Goal: Find contact information: Find contact information

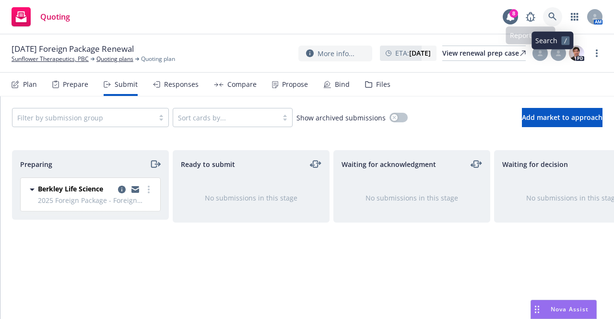
click at [555, 19] on icon at bounding box center [552, 16] width 8 height 8
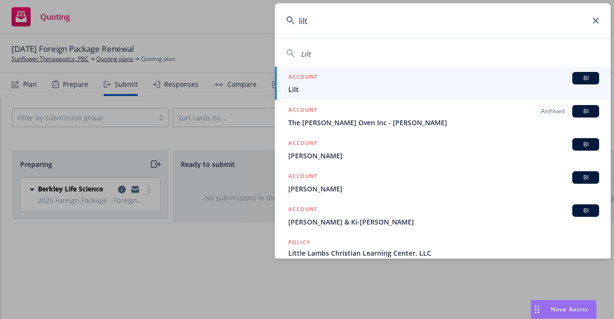
type input "lilt"
click at [415, 84] on span "Lilt" at bounding box center [443, 89] width 311 height 10
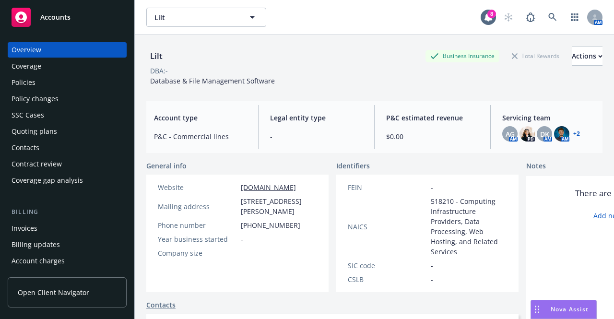
click at [75, 125] on div "Quoting plans" at bounding box center [67, 131] width 111 height 15
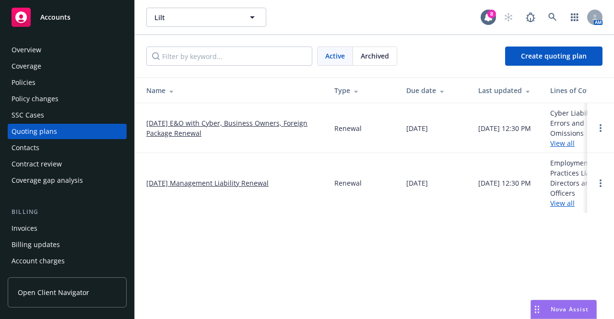
click at [199, 125] on link "09/24/25 E&O with Cyber, Business Owners, Foreign Package Renewal" at bounding box center [232, 128] width 173 height 20
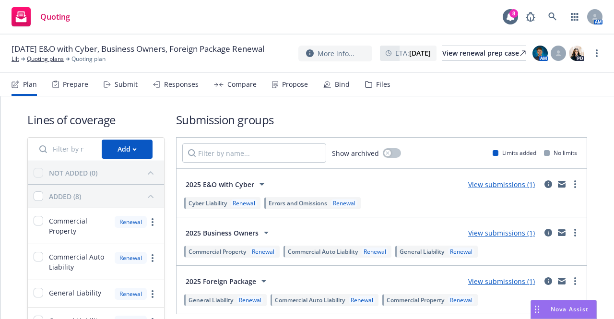
click at [383, 90] on div "Files" at bounding box center [377, 84] width 25 height 23
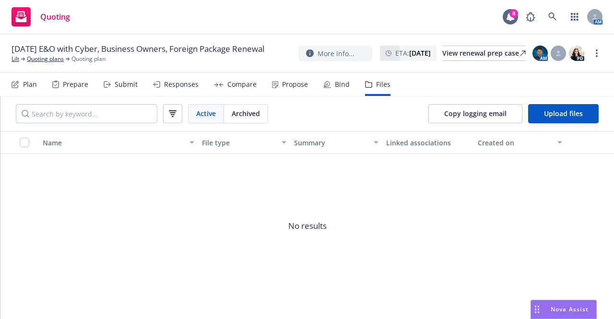
click at [121, 88] on div "Submit" at bounding box center [126, 85] width 23 height 8
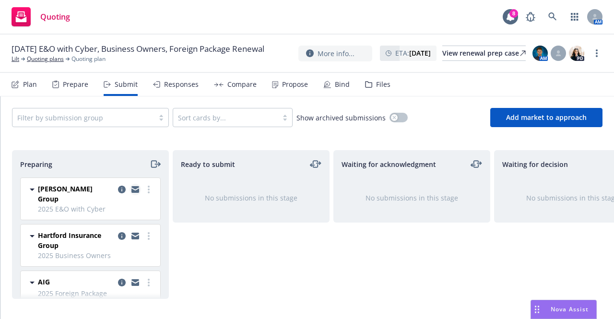
click at [131, 191] on icon "copy logging email" at bounding box center [135, 190] width 8 height 4
click at [131, 279] on icon "copy logging email" at bounding box center [135, 280] width 8 height 3
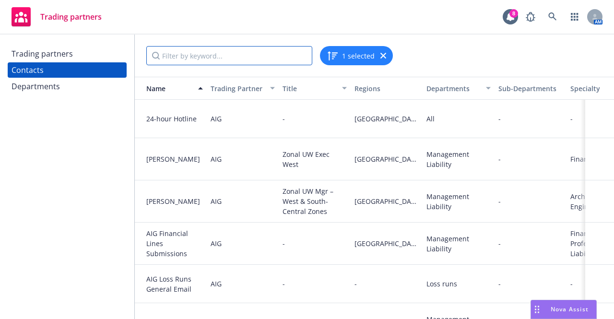
click at [219, 62] on input "Filter by keyword..." at bounding box center [229, 55] width 166 height 19
click at [81, 198] on div "Trading partners Contacts Departments" at bounding box center [67, 177] width 134 height 284
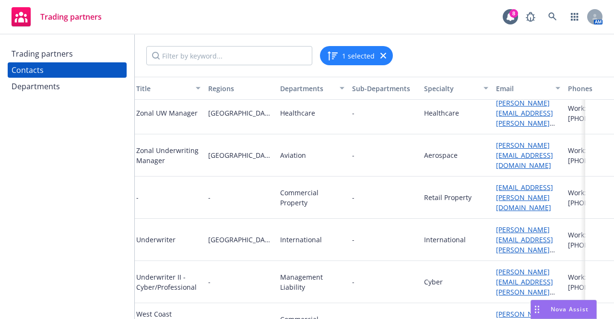
scroll to position [1029, 204]
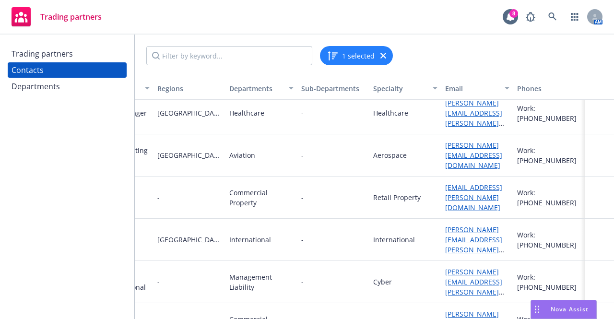
click at [476, 224] on div "michael.bierbaum@aig.com" at bounding box center [477, 239] width 64 height 30
drag, startPoint x: 474, startPoint y: 222, endPoint x: 430, endPoint y: 218, distance: 43.8
click at [430, 219] on div "Michael Bierbaum AIG Underwriter Northern California International - Internatio…" at bounding box center [276, 240] width 676 height 42
copy div "michael.bierbaum@aig.com"
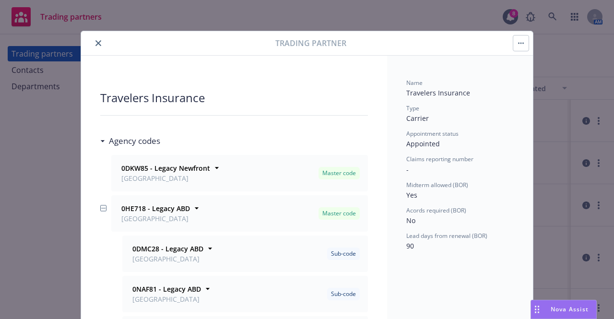
scroll to position [29, 0]
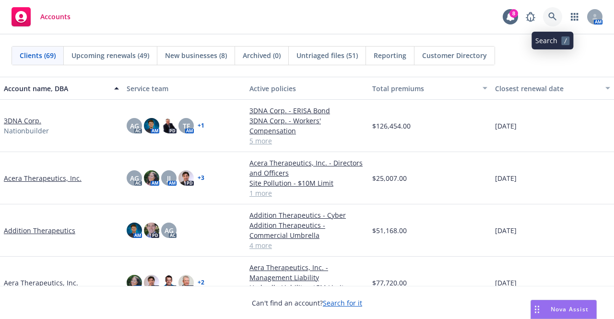
click at [551, 14] on icon at bounding box center [552, 16] width 9 height 9
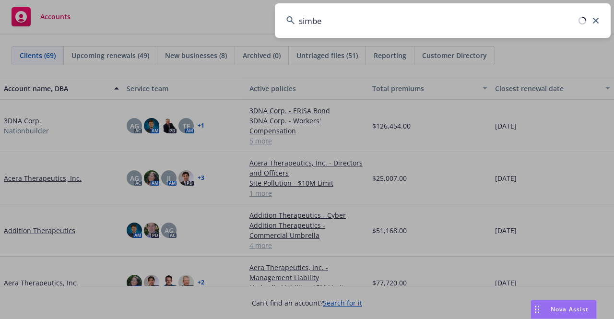
type input "simbe"
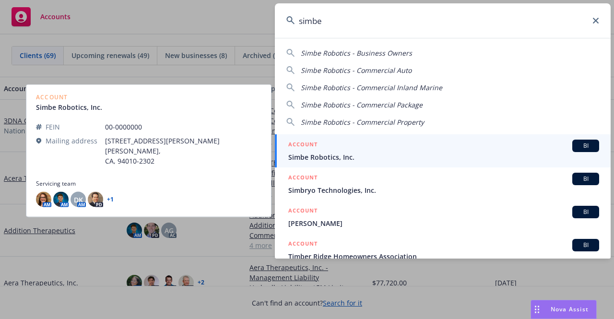
click at [466, 154] on span "Simbe Robotics, Inc." at bounding box center [443, 157] width 311 height 10
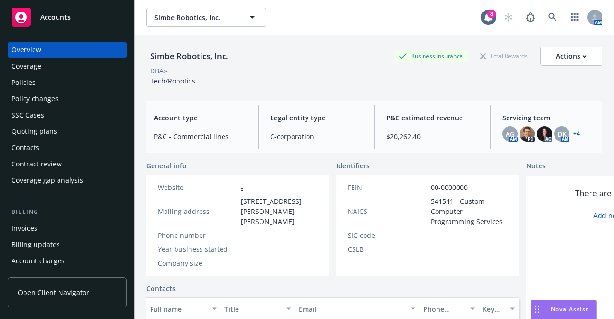
scroll to position [154, 0]
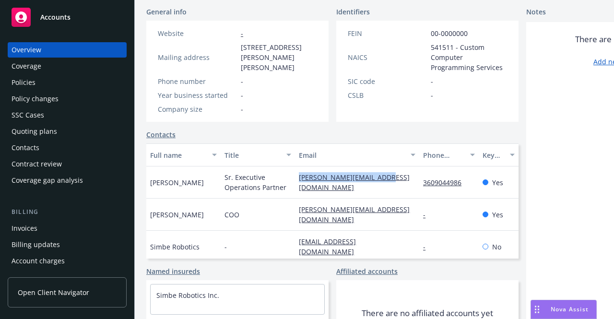
drag, startPoint x: 390, startPoint y: 187, endPoint x: 297, endPoint y: 181, distance: 93.2
click at [297, 181] on div "[PERSON_NAME][EMAIL_ADDRESS][DOMAIN_NAME]" at bounding box center [357, 182] width 124 height 32
copy link "[PERSON_NAME][EMAIL_ADDRESS][DOMAIN_NAME]"
drag, startPoint x: 423, startPoint y: 175, endPoint x: 471, endPoint y: 181, distance: 48.7
click at [471, 181] on div "3609044986" at bounding box center [448, 182] width 59 height 32
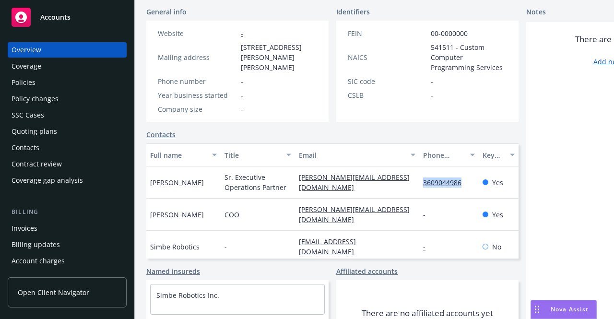
copy link "3609044986"
